Goal: Task Accomplishment & Management: Use online tool/utility

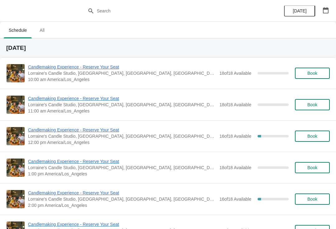
click at [59, 190] on span "Candlemaking Experience - Reserve Your Seat" at bounding box center [122, 193] width 188 height 6
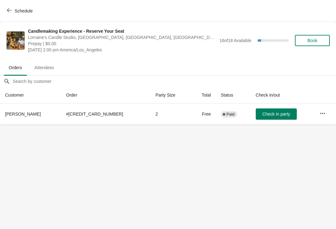
click at [23, 7] on button "Schedule" at bounding box center [20, 10] width 35 height 11
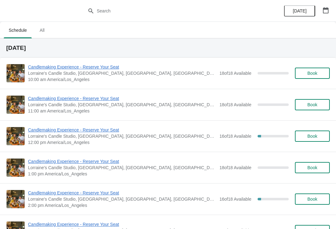
click at [75, 132] on span "Candlemaking Experience - Reserve Your Seat" at bounding box center [122, 130] width 188 height 6
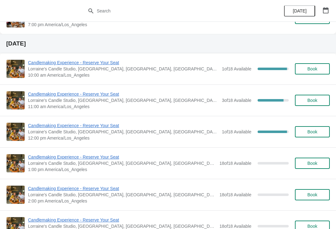
scroll to position [828, 0]
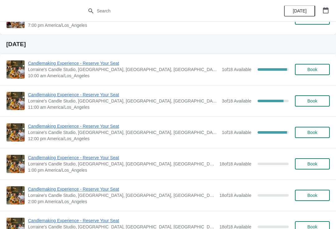
click at [102, 65] on span "Candlemaking Experience - Reserve Your Seat" at bounding box center [123, 63] width 191 height 6
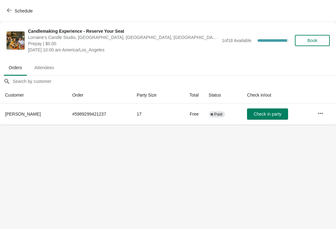
click at [29, 16] on button "Schedule" at bounding box center [20, 10] width 35 height 11
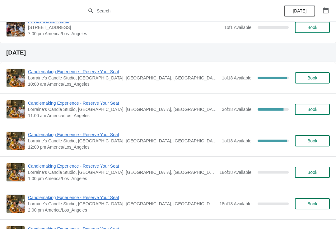
scroll to position [819, 0]
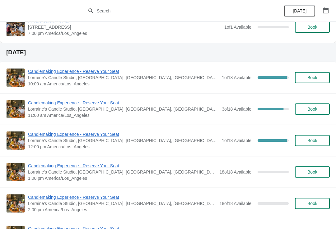
click at [100, 100] on span "Candlemaking Experience - Reserve Your Seat" at bounding box center [123, 103] width 191 height 6
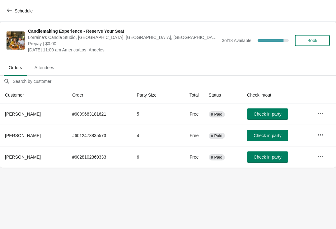
click at [27, 12] on span "Schedule" at bounding box center [24, 10] width 18 height 5
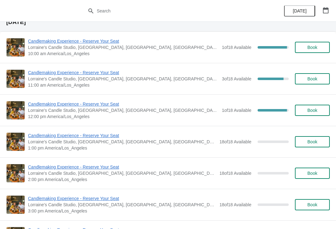
scroll to position [851, 0]
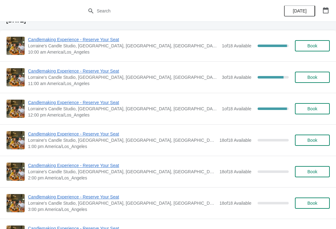
click at [86, 104] on span "Candlemaking Experience - Reserve Your Seat" at bounding box center [123, 102] width 191 height 6
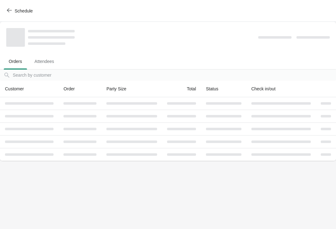
scroll to position [0, 0]
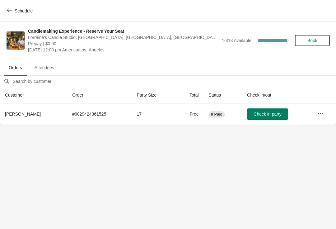
click at [22, 11] on span "Schedule" at bounding box center [24, 10] width 18 height 5
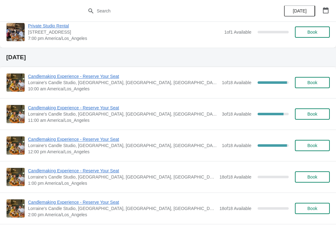
scroll to position [814, 0]
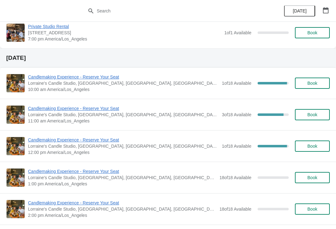
click at [94, 80] on span "Candlemaking Experience - Reserve Your Seat" at bounding box center [123, 77] width 191 height 6
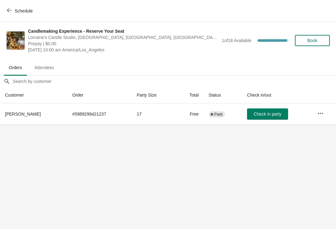
click at [322, 115] on icon "button" at bounding box center [320, 113] width 6 height 6
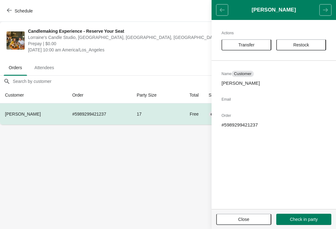
click at [306, 45] on span "Restock" at bounding box center [301, 44] width 16 height 5
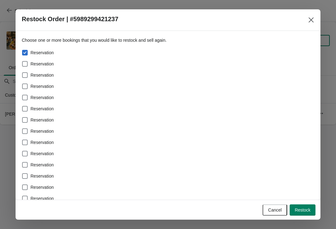
click at [27, 62] on span at bounding box center [25, 64] width 6 height 6
click at [22, 61] on input "Reservation" at bounding box center [22, 61] width 0 height 0
checkbox input "true"
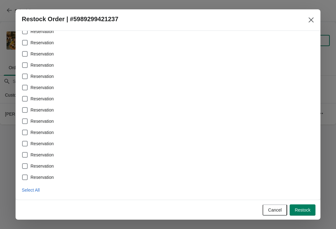
scroll to position [55, 0]
click at [32, 188] on span "Select All" at bounding box center [31, 189] width 18 height 5
checkbox input "true"
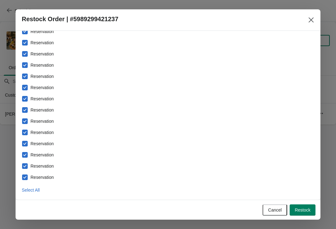
checkbox input "true"
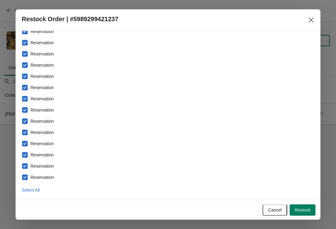
checkbox input "true"
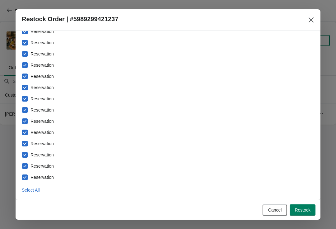
checkbox input "true"
click at [315, 209] on button "Restock" at bounding box center [303, 209] width 26 height 11
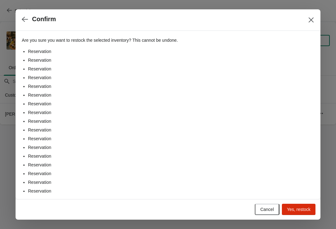
click at [306, 210] on span "Yes, restock" at bounding box center [299, 209] width 24 height 5
